Goal: Information Seeking & Learning: Check status

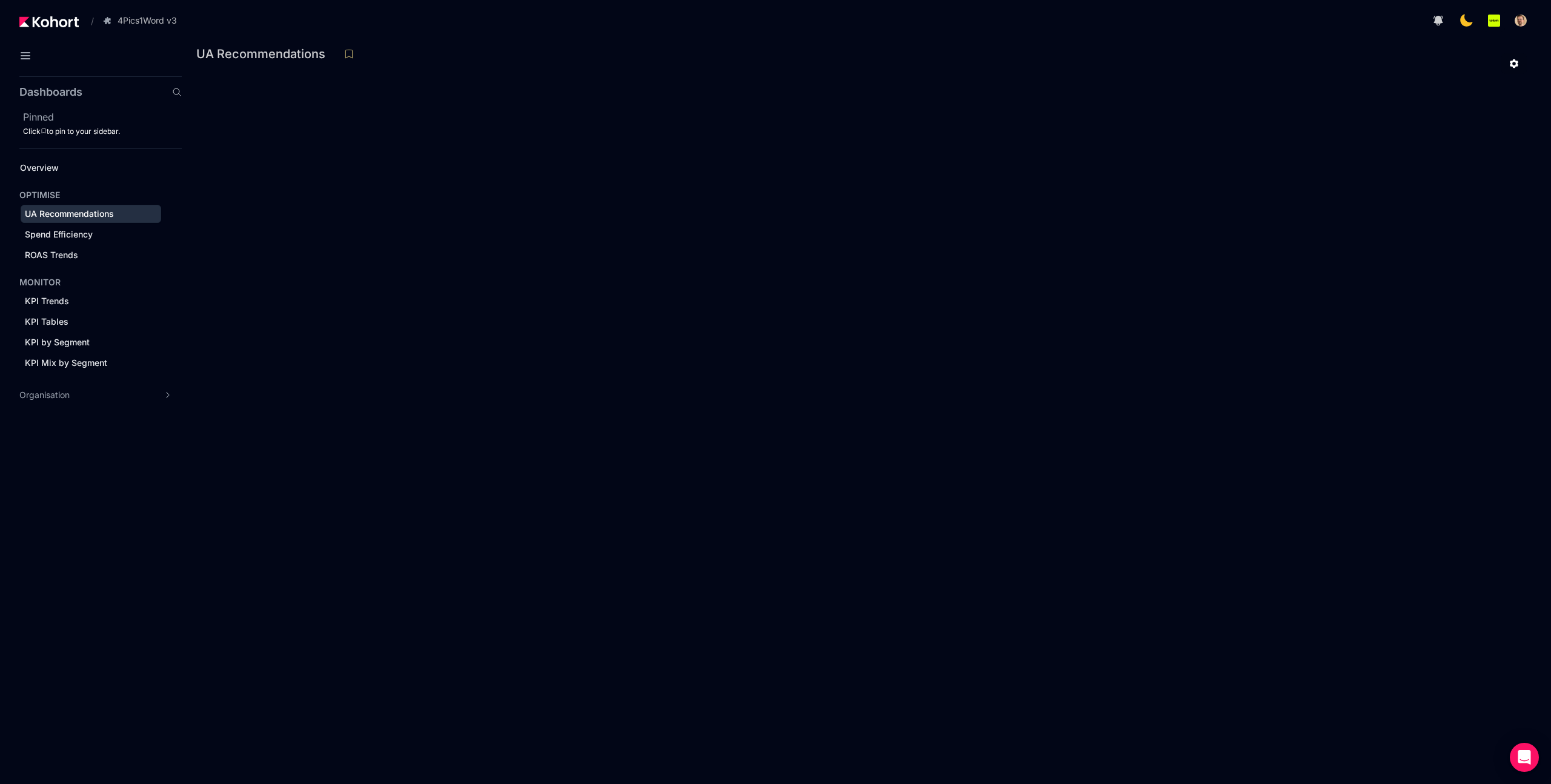
click at [661, 59] on div at bounding box center [866, 63] width 1320 height 21
click at [910, 56] on div at bounding box center [866, 63] width 1320 height 21
